Goal: Use online tool/utility

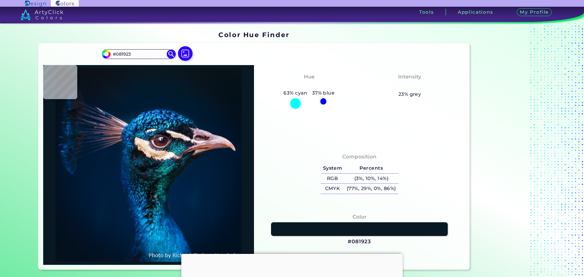
type input "#09161e"
type input "#09161E"
type input "#08151c"
type input "#08151C"
type input "#0a141b"
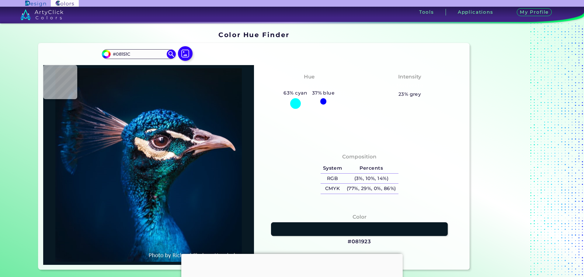
type input "#0A141B"
type input "#09141b"
type input "#09141B"
type input "#09131a"
type input "#09131A"
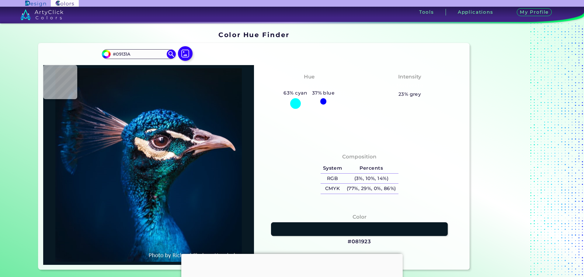
type input "#09141a"
type input "#09141A"
type input "#0a131a"
type input "#0A131A"
type input "#081319"
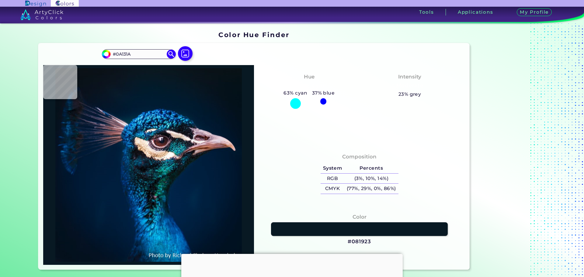
type input "#081319"
type input "#091219"
type input "#091217"
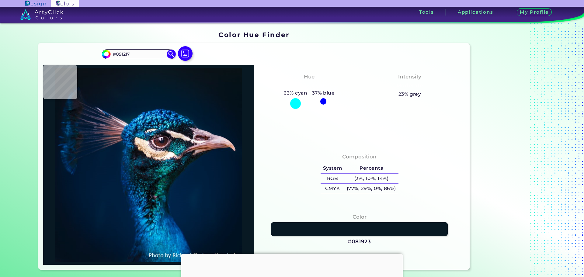
type input "#081317"
type input "#071216"
type input "#081317"
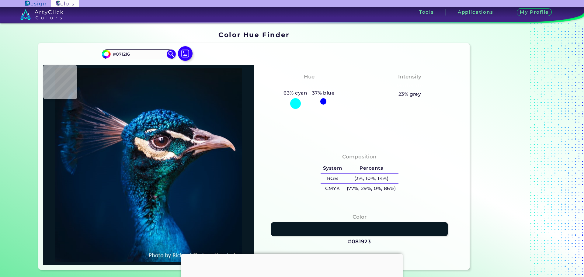
type input "#081317"
type input "#071216"
type input "#000000"
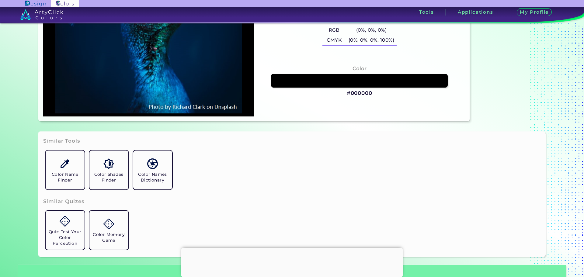
scroll to position [243, 0]
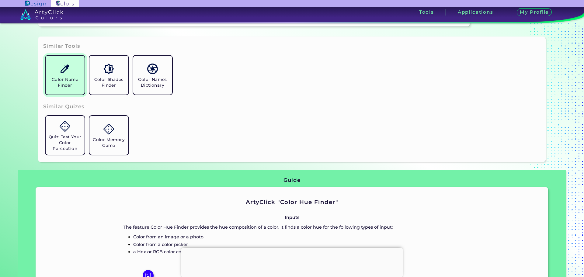
click at [60, 76] on link "Color Name Finder" at bounding box center [65, 75] width 44 height 44
